Goal: Information Seeking & Learning: Learn about a topic

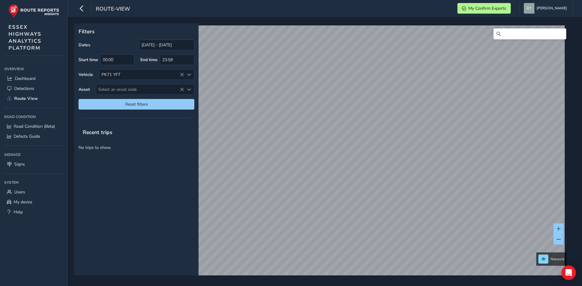
click at [197, 129] on div "Recent trips" at bounding box center [136, 133] width 124 height 16
click at [182, 73] on icon at bounding box center [182, 75] width 4 height 4
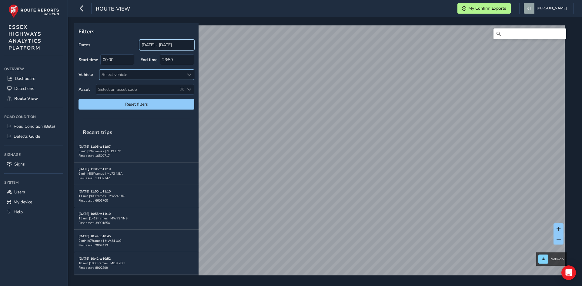
click at [169, 47] on input "[DATE] - [DATE]" at bounding box center [166, 45] width 55 height 11
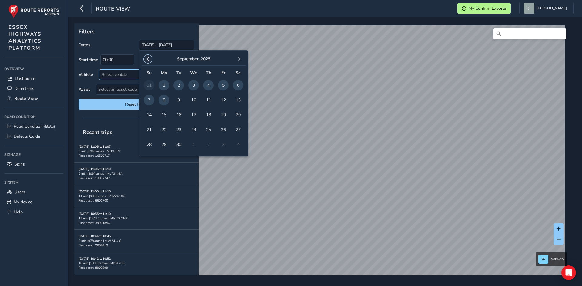
click at [146, 57] on span "button" at bounding box center [148, 59] width 4 height 4
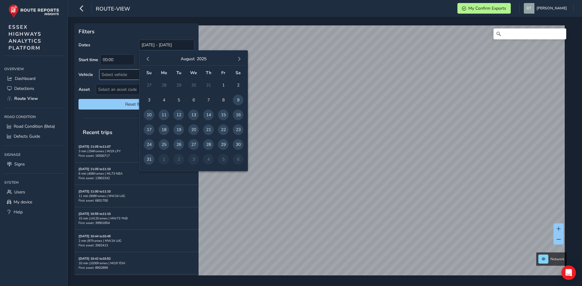
click at [146, 57] on span "button" at bounding box center [148, 59] width 4 height 4
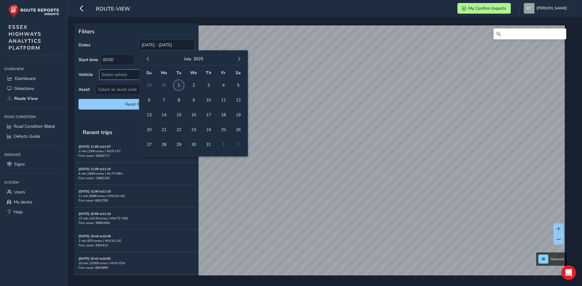
click at [176, 85] on span "1" at bounding box center [178, 85] width 11 height 11
click at [240, 57] on button "button" at bounding box center [239, 59] width 8 height 8
click at [165, 97] on span "8" at bounding box center [163, 100] width 11 height 11
type input "[DATE] - [DATE]"
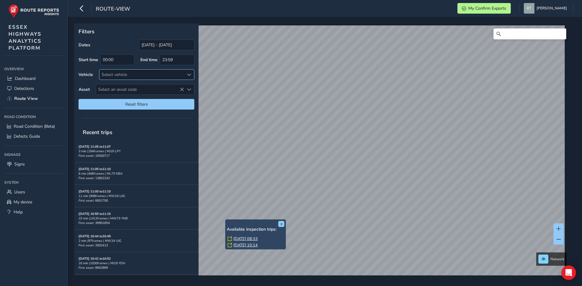
click at [244, 239] on link "[DATE] 08:33" at bounding box center [245, 238] width 24 height 5
